Goal: Task Accomplishment & Management: Manage account settings

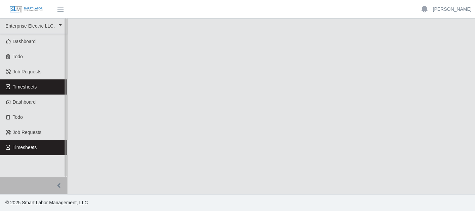
select select "***"
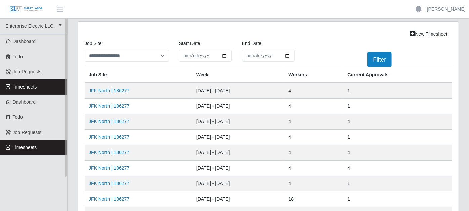
click at [56, 84] on link "Timesheets" at bounding box center [33, 86] width 67 height 15
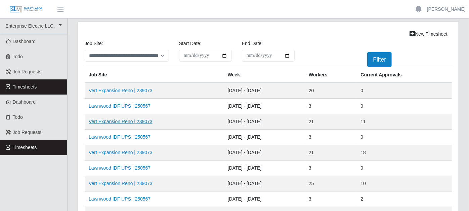
click at [117, 121] on link "Vert Expansion Reno | 239073" at bounding box center [121, 121] width 64 height 5
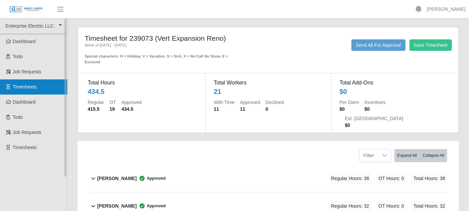
click at [36, 84] on span "Timesheets" at bounding box center [25, 86] width 24 height 5
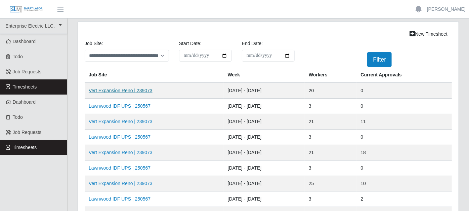
click at [144, 90] on link "Vert Expansion Reno | 239073" at bounding box center [121, 90] width 64 height 5
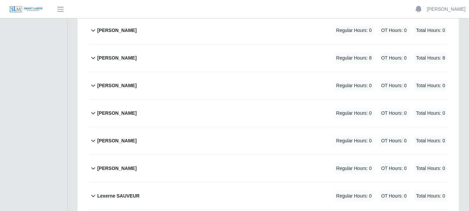
scroll to position [336, 0]
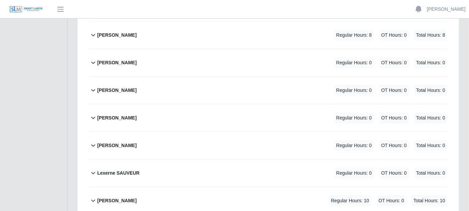
click at [94, 141] on icon at bounding box center [93, 145] width 8 height 8
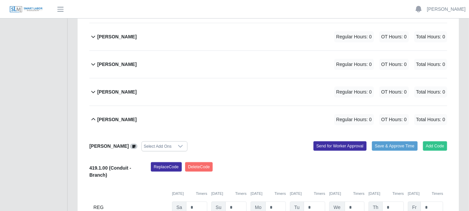
scroll to position [410, 0]
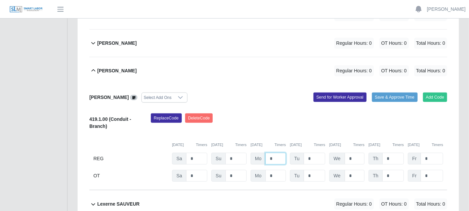
click at [279, 152] on input "*" at bounding box center [275, 158] width 20 height 12
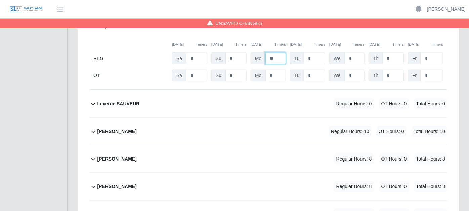
scroll to position [522, 0]
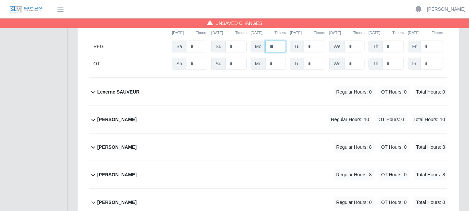
type input "**"
click at [90, 171] on icon at bounding box center [93, 175] width 8 height 8
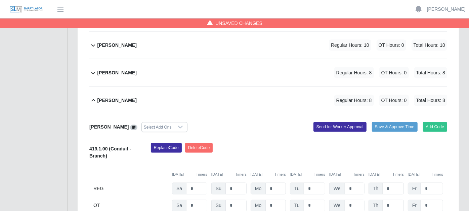
scroll to position [597, 0]
click at [280, 182] on input "*" at bounding box center [275, 188] width 20 height 12
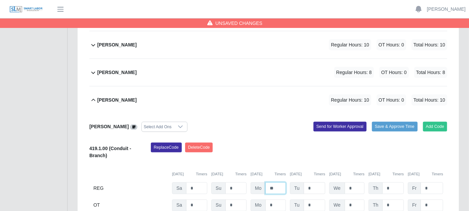
type input "**"
click at [313, 182] on input "*" at bounding box center [314, 188] width 21 height 12
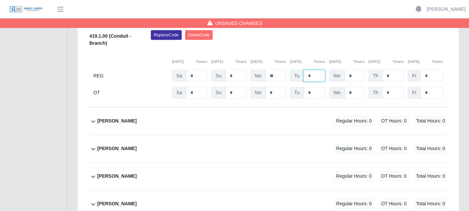
scroll to position [746, 0]
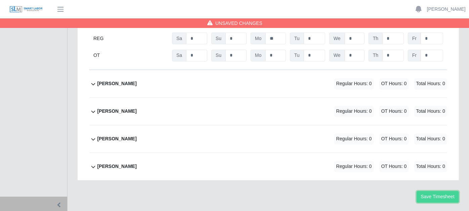
click at [451, 191] on button "Save Timesheet" at bounding box center [437, 197] width 42 height 12
